Goal: Understand site structure

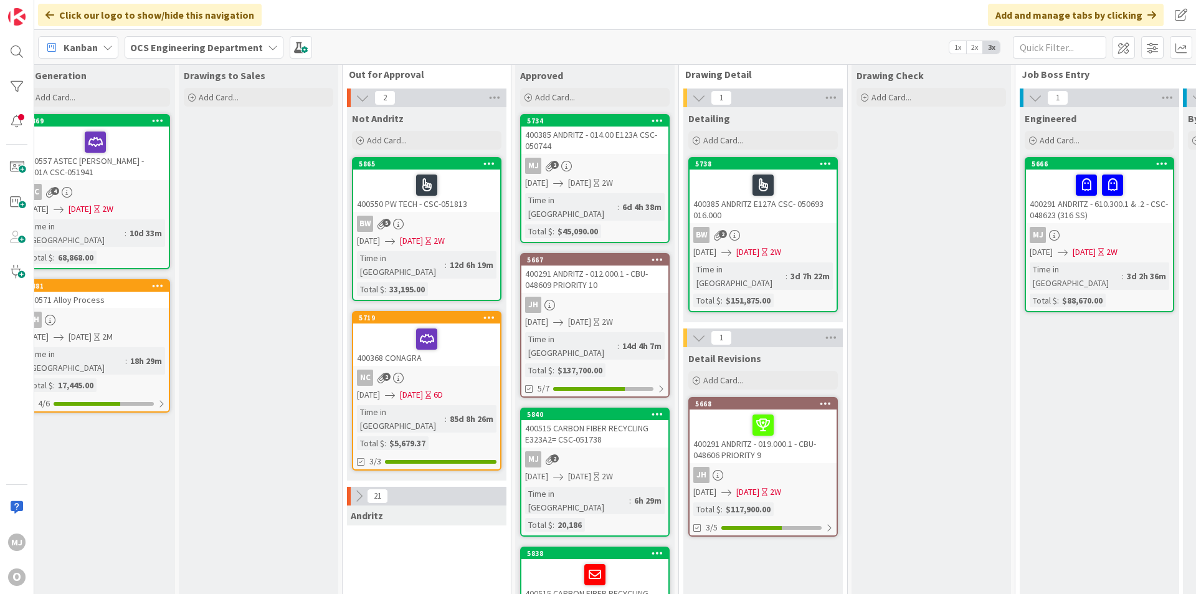
scroll to position [0, 523]
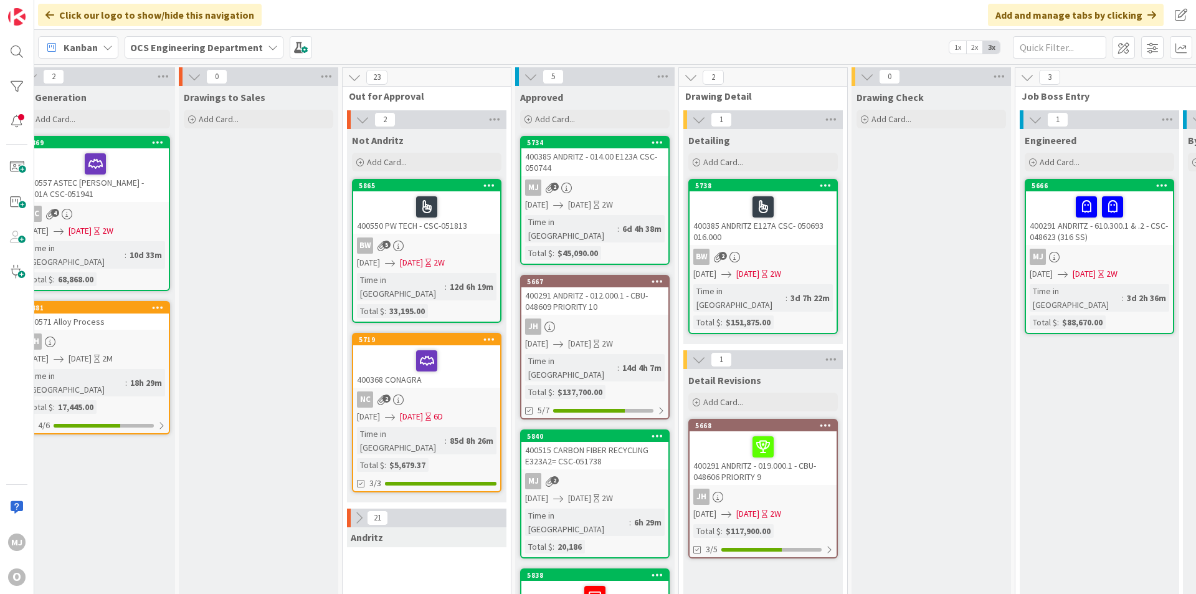
click at [360, 474] on icon at bounding box center [359, 518] width 14 height 14
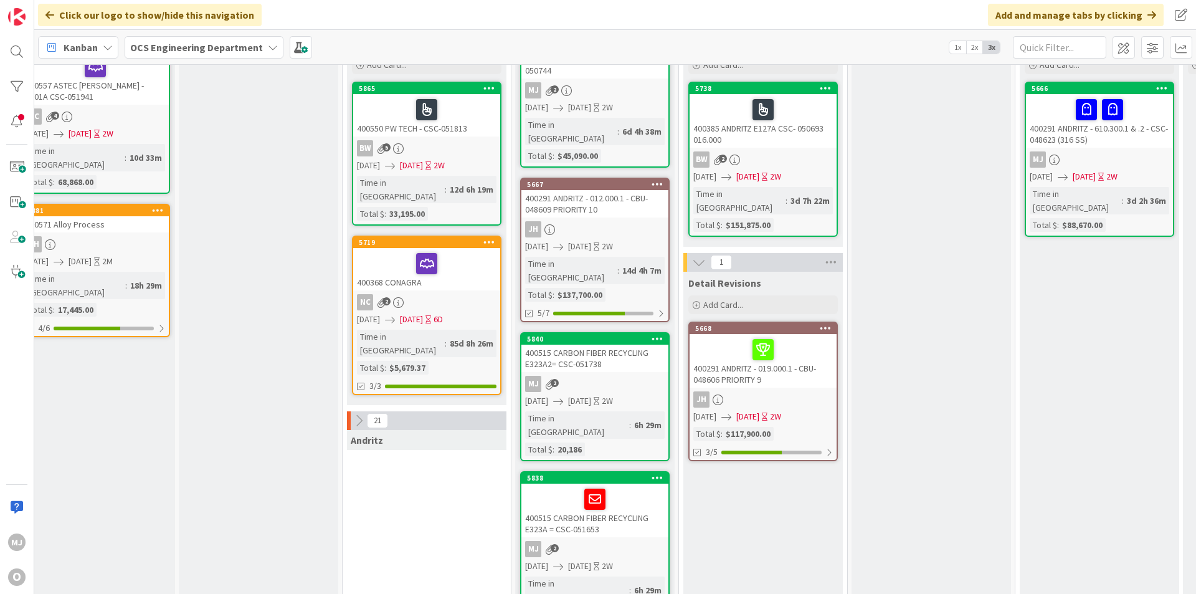
scroll to position [125, 523]
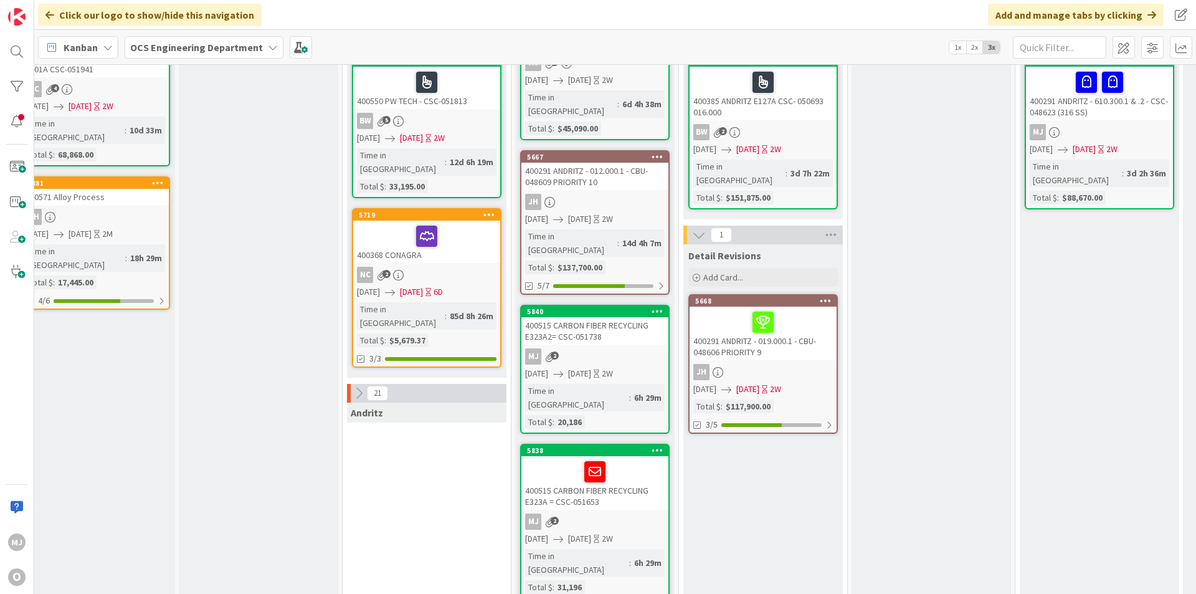
click at [357, 386] on icon at bounding box center [359, 393] width 14 height 14
click at [363, 386] on icon at bounding box center [359, 393] width 14 height 14
click at [360, 386] on icon at bounding box center [359, 393] width 14 height 14
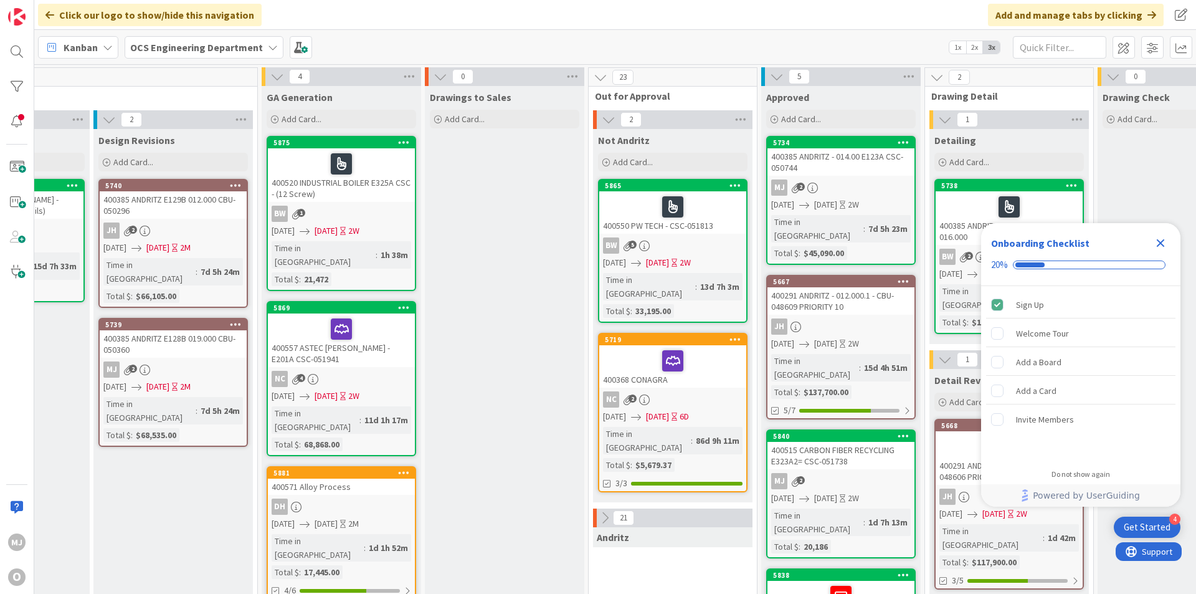
scroll to position [0, 593]
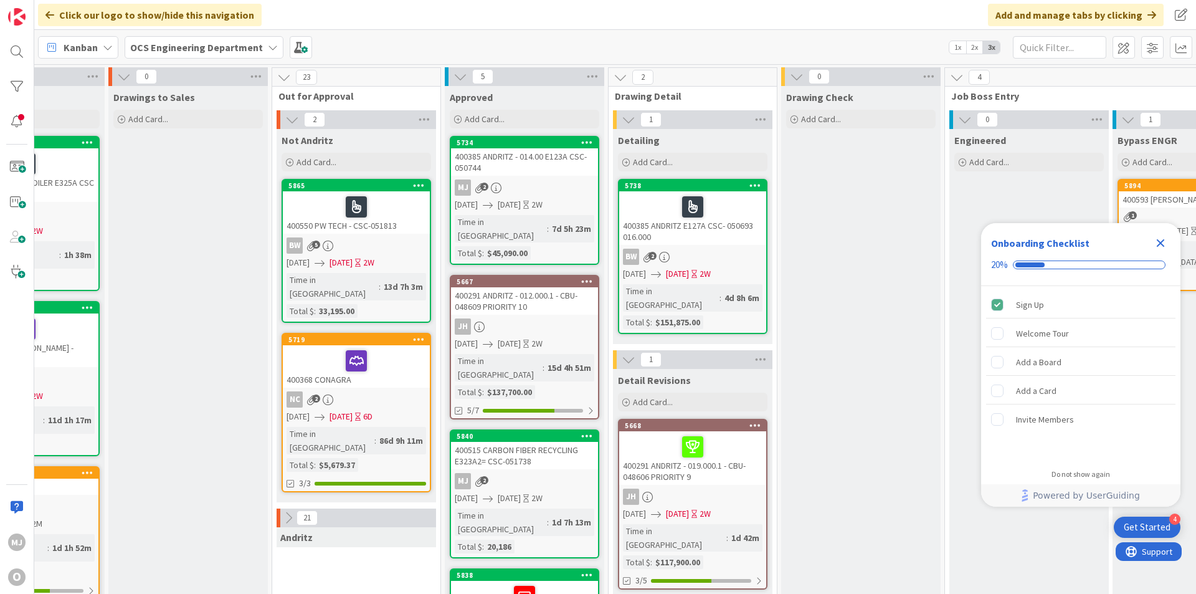
click at [286, 511] on icon at bounding box center [289, 518] width 14 height 14
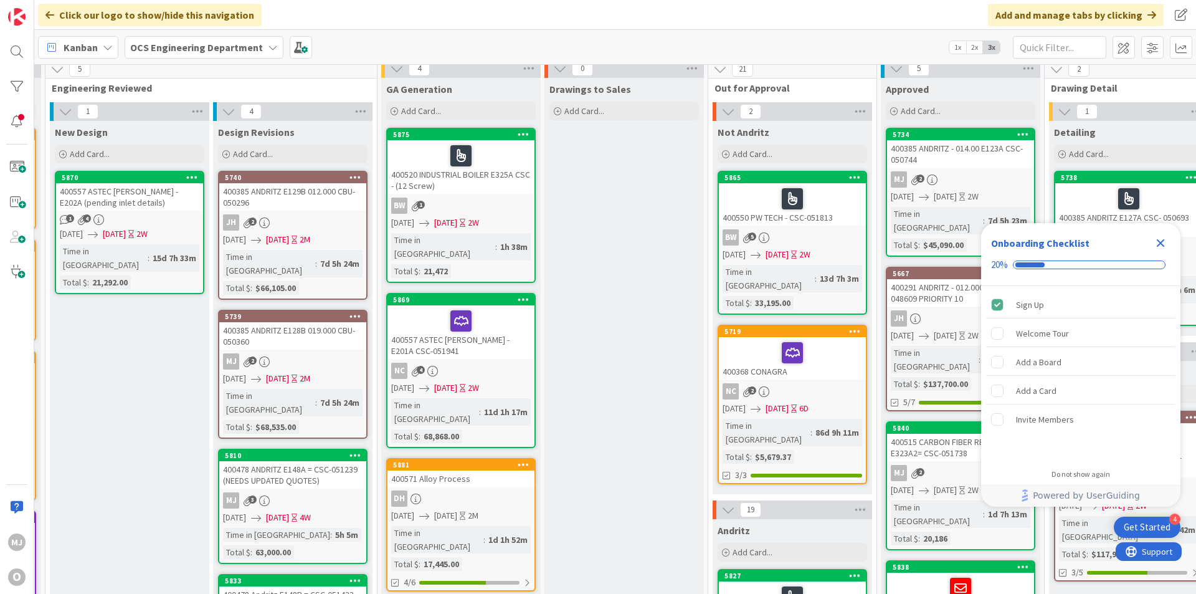
scroll to position [0, 157]
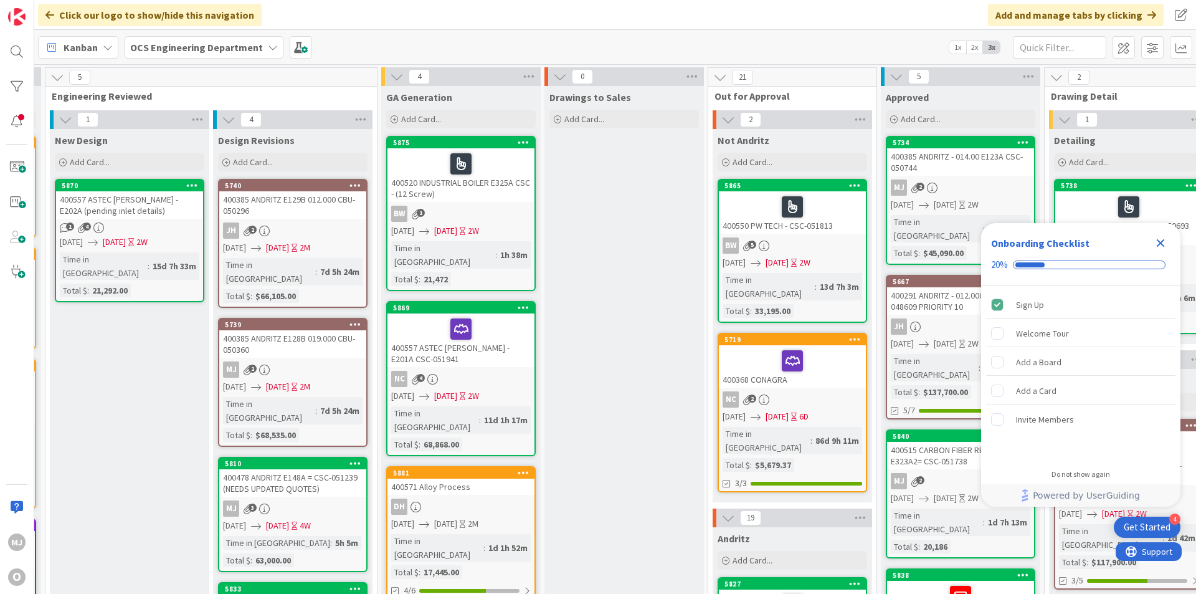
click at [1161, 245] on icon "Close Checklist" at bounding box center [1161, 243] width 8 height 8
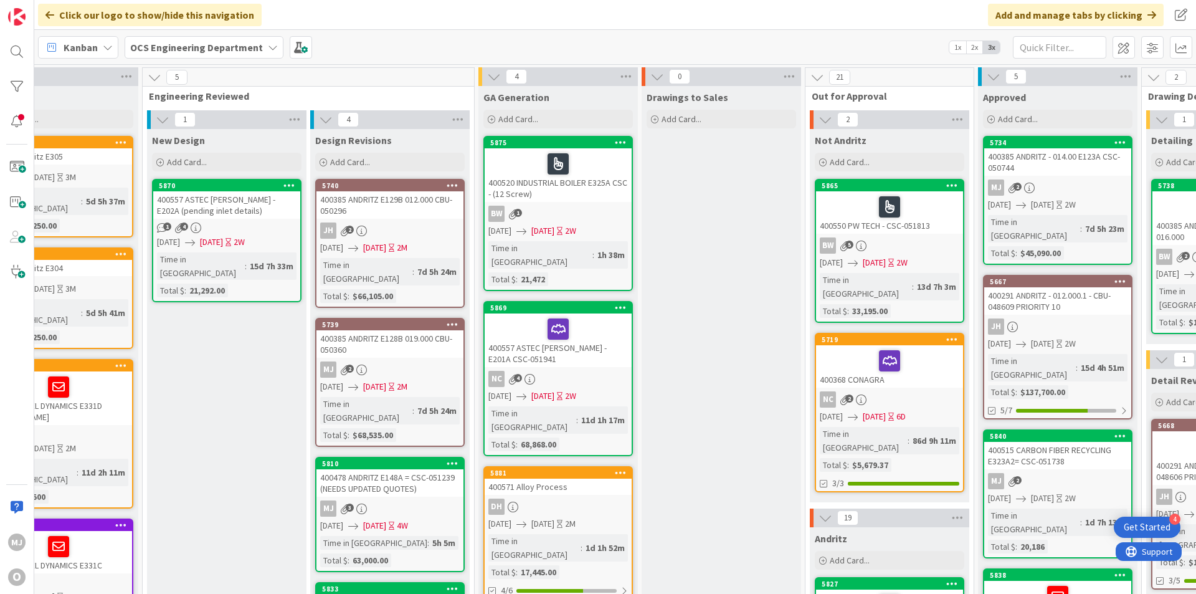
scroll to position [0, 0]
